Goal: Use online tool/utility: Utilize a website feature to perform a specific function

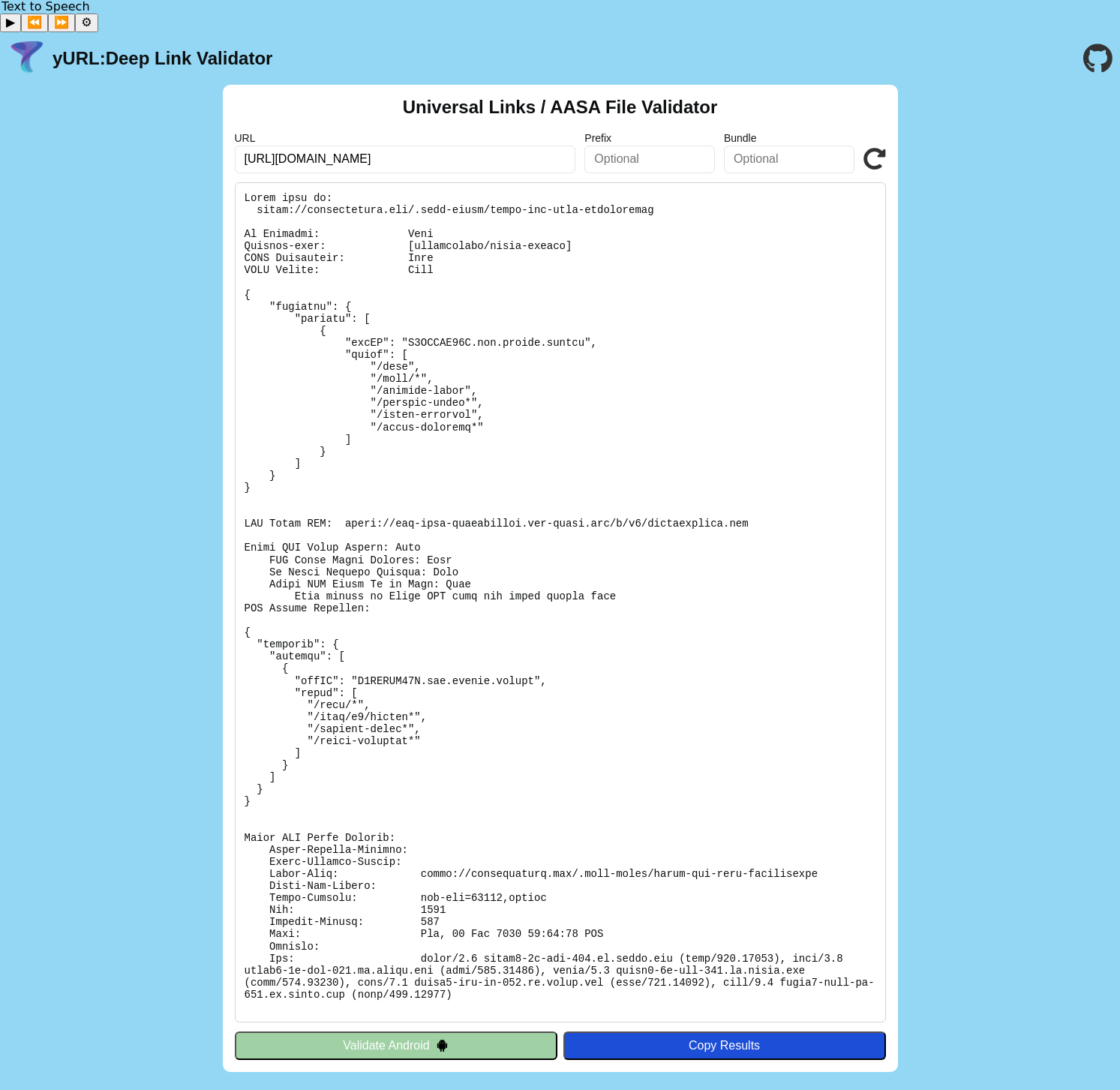
click at [869, 148] on icon at bounding box center [875, 159] width 22 height 22
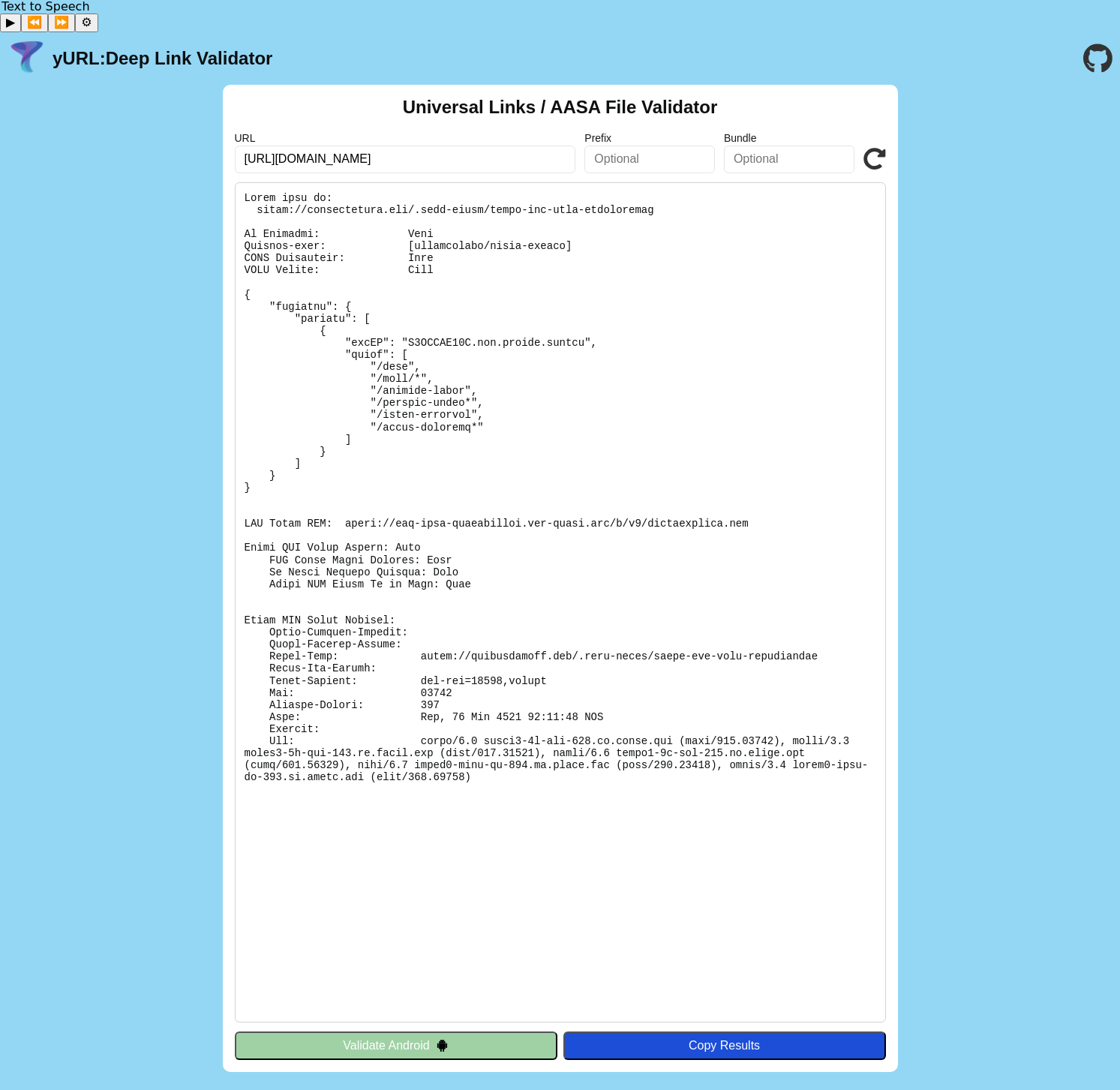
click at [356, 412] on pre at bounding box center [560, 602] width 651 height 840
click at [471, 580] on pre at bounding box center [560, 602] width 651 height 840
click at [758, 825] on pre at bounding box center [560, 602] width 651 height 840
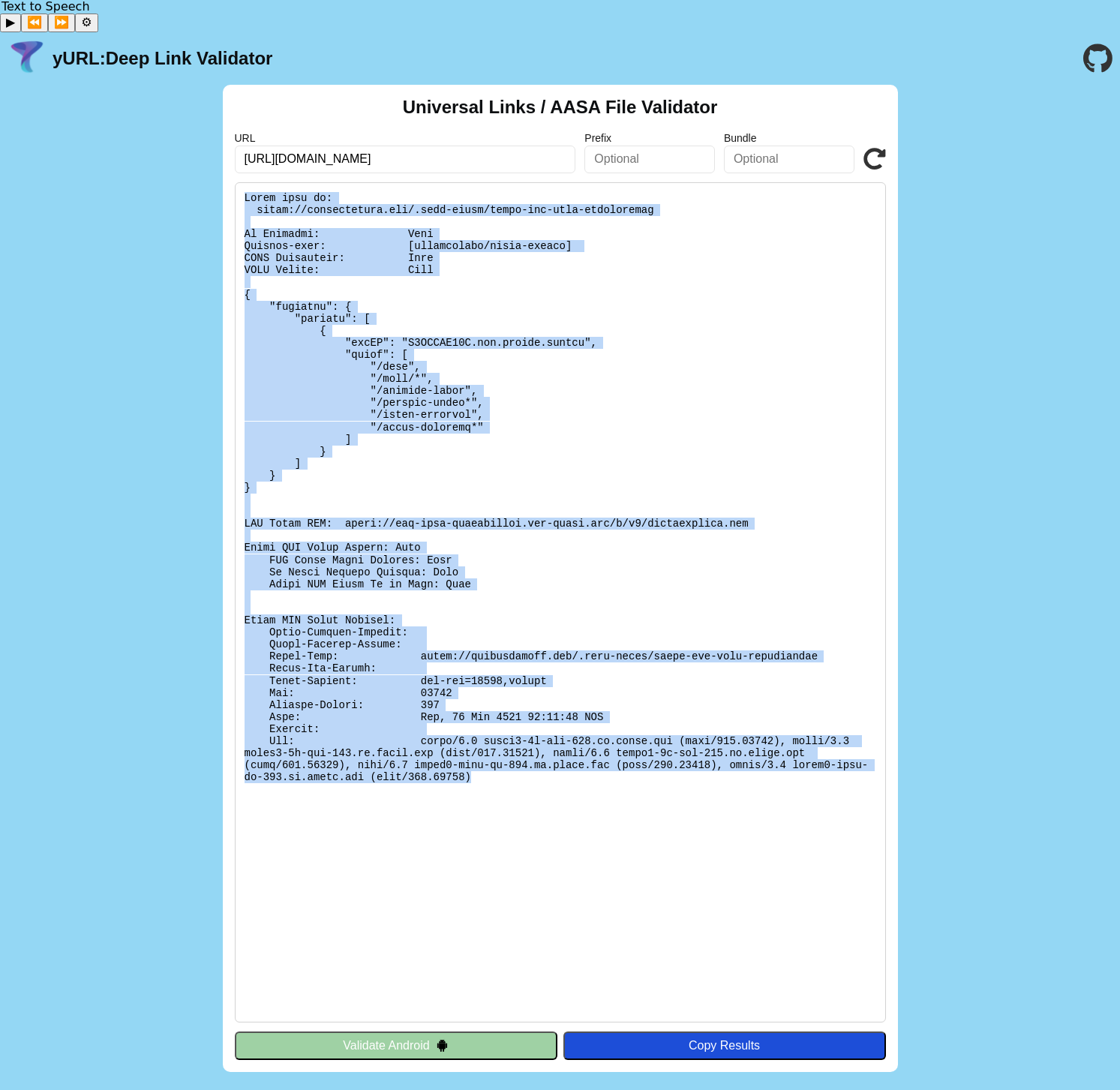
drag, startPoint x: 779, startPoint y: 832, endPoint x: 227, endPoint y: 152, distance: 875.8
click at [227, 152] on div "Universal Links / AASA File Validator URL https://brewlycoffee.app/.well-known/…" at bounding box center [560, 578] width 675 height 988
copy pre "Found file at: https://brewlycoffee.app/.well-known/apple-app-site-association …"
click at [533, 722] on pre at bounding box center [560, 602] width 651 height 840
